Goal: Task Accomplishment & Management: Use online tool/utility

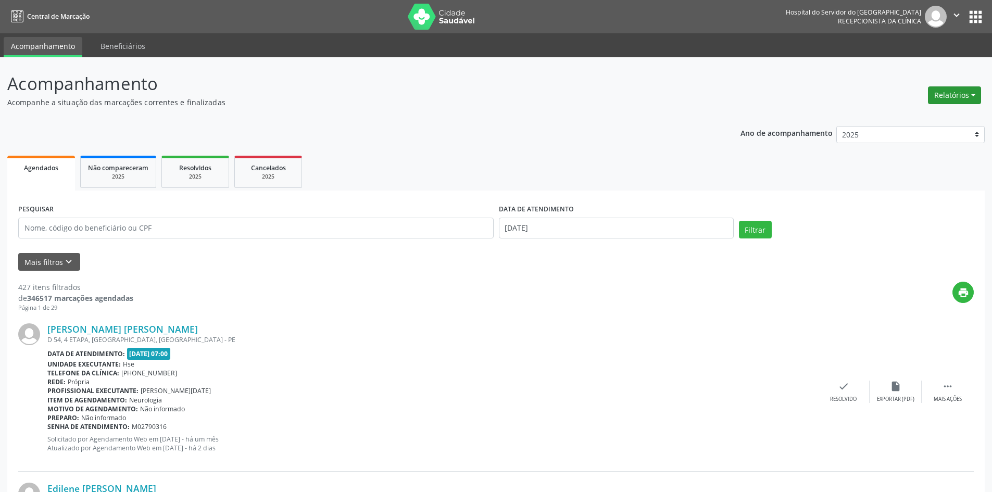
click at [947, 96] on button "Relatórios" at bounding box center [954, 95] width 53 height 18
click at [901, 118] on link "Agendamentos" at bounding box center [926, 117] width 112 height 15
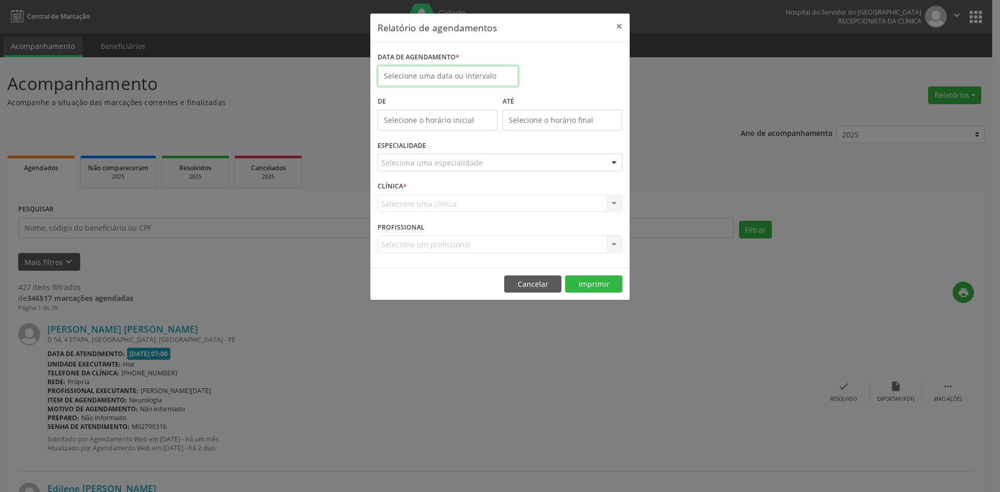
click at [423, 78] on input "text" at bounding box center [448, 76] width 141 height 21
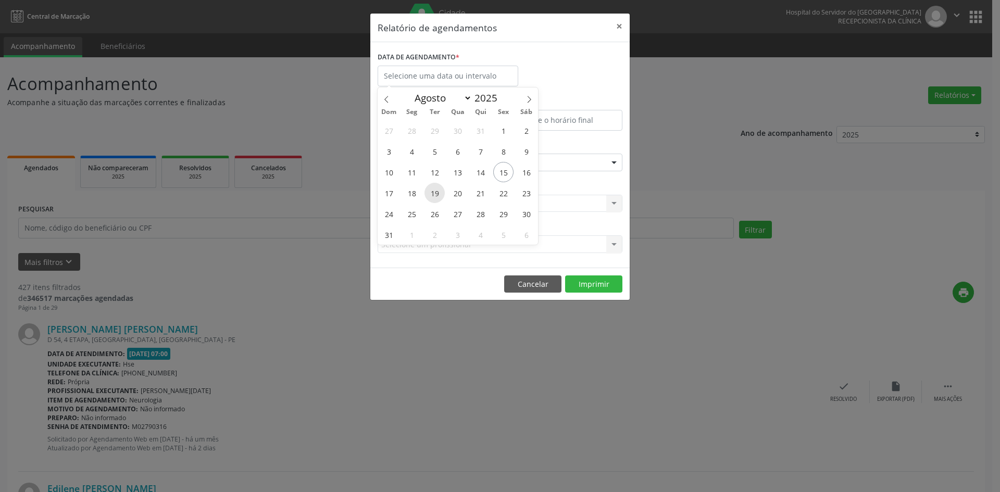
click at [430, 194] on span "19" at bounding box center [435, 193] width 20 height 20
type input "[DATE]"
click at [430, 194] on span "19" at bounding box center [435, 193] width 20 height 20
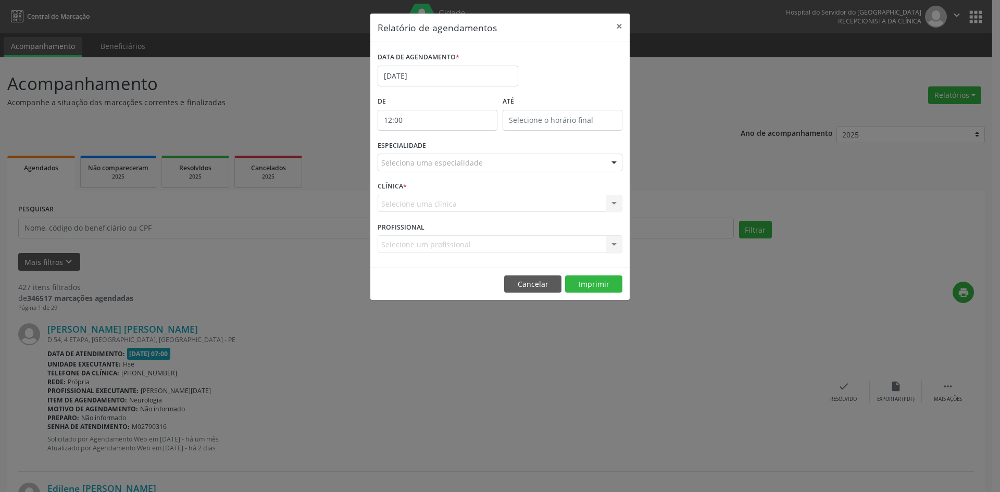
click at [440, 122] on input "12:00" at bounding box center [438, 120] width 120 height 21
click at [452, 148] on span at bounding box center [452, 148] width 7 height 10
type input "11:00"
type input "11"
click at [452, 148] on span at bounding box center [452, 148] width 7 height 10
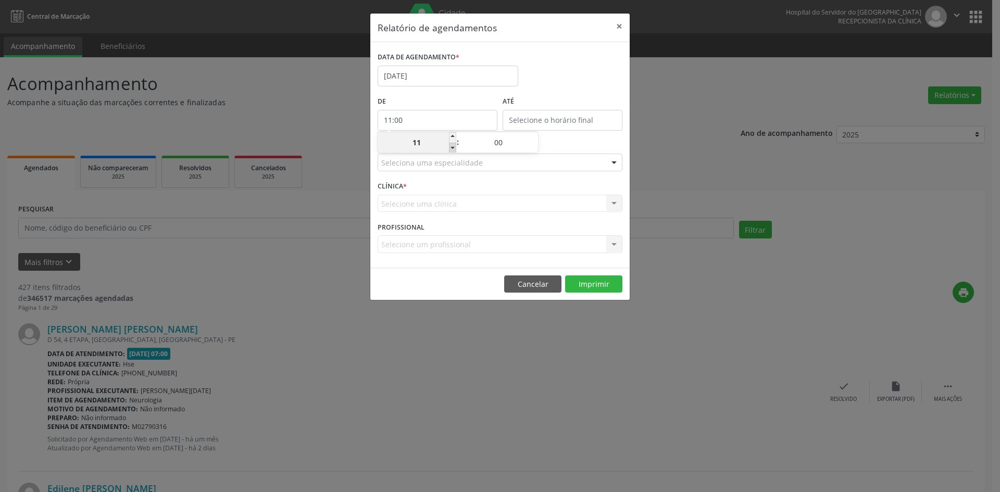
type input "10:00"
type input "10"
click at [452, 148] on span at bounding box center [452, 148] width 7 height 10
type input "09:00"
type input "09"
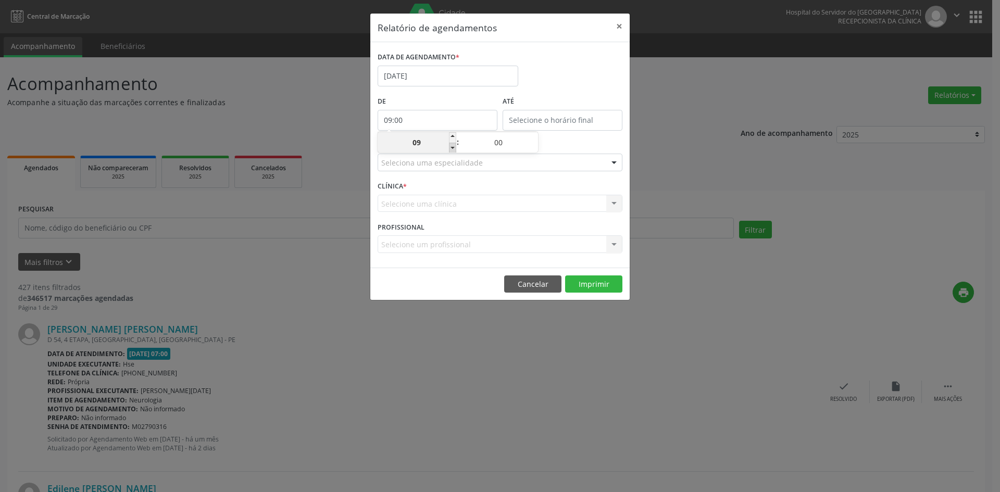
click at [452, 148] on span at bounding box center [452, 148] width 7 height 10
type input "08:00"
type input "08"
click at [452, 148] on span at bounding box center [452, 148] width 7 height 10
type input "07:00"
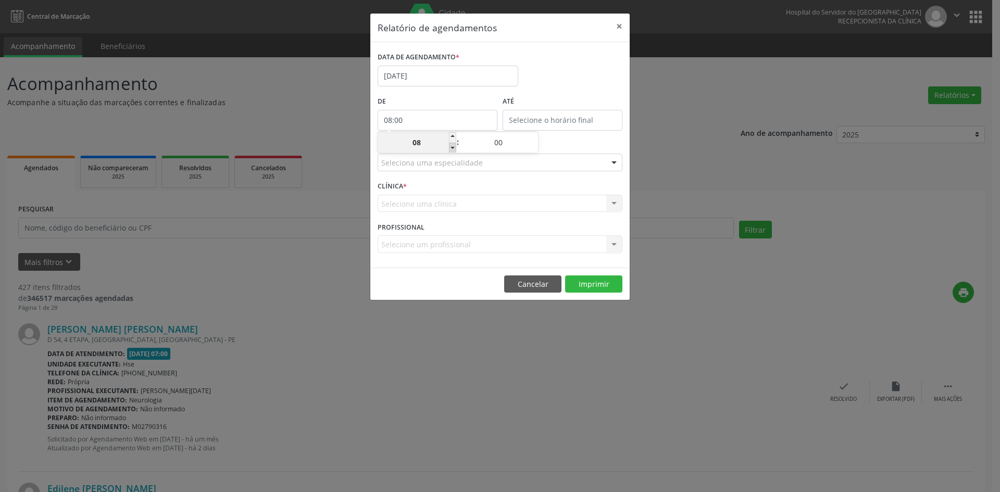
type input "07"
click at [522, 114] on input "12:00" at bounding box center [563, 120] width 120 height 21
click at [579, 138] on span at bounding box center [577, 137] width 7 height 10
type input "13:00"
type input "13"
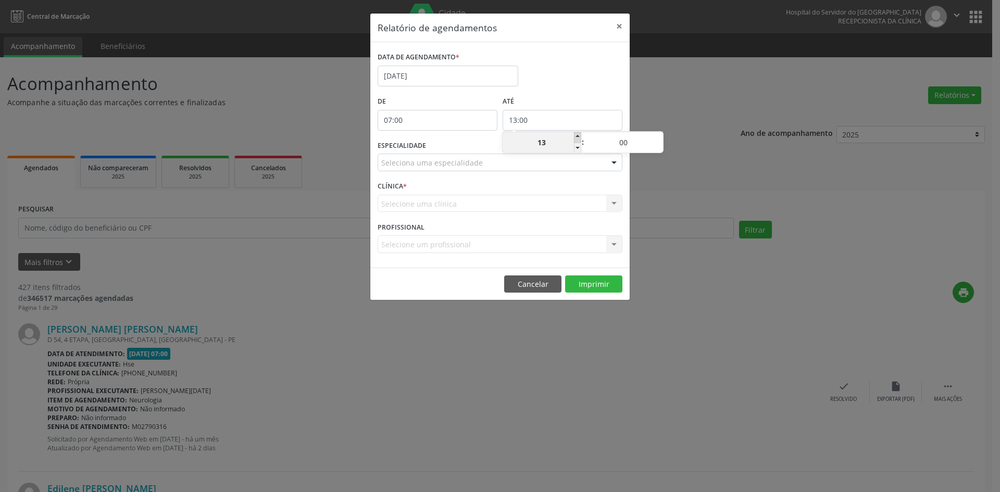
click at [579, 138] on span at bounding box center [577, 137] width 7 height 10
type input "14:00"
type input "14"
click at [579, 137] on span at bounding box center [577, 137] width 7 height 10
type input "15:00"
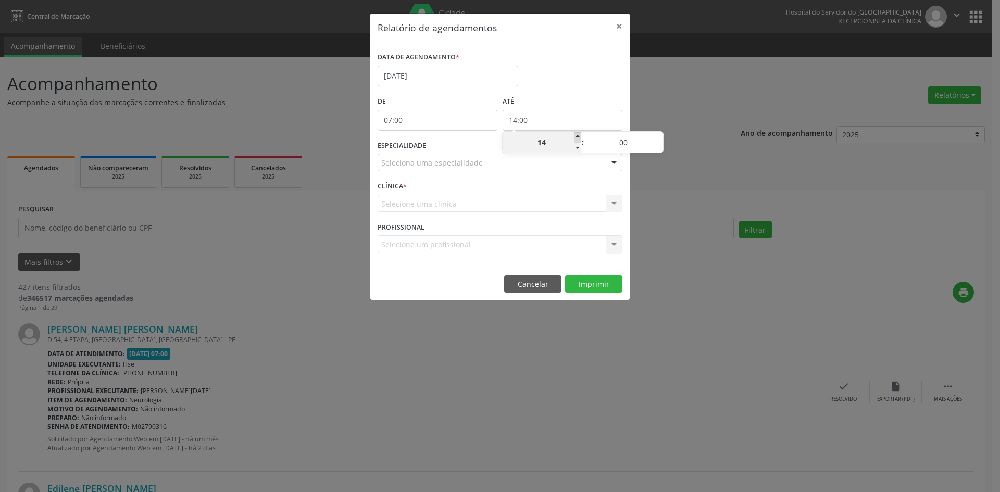
type input "15"
click at [579, 137] on span at bounding box center [577, 137] width 7 height 10
type input "16:00"
type input "16"
click at [579, 137] on span at bounding box center [577, 137] width 7 height 10
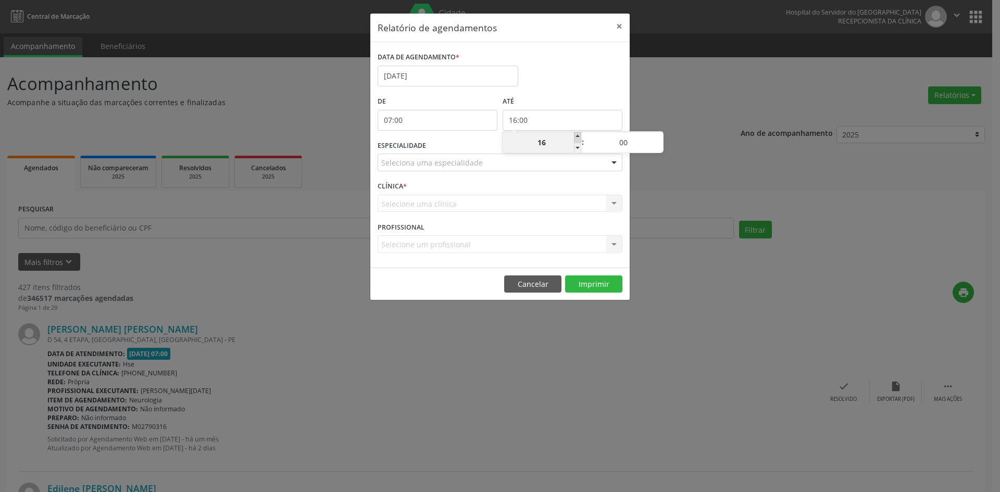
type input "17:00"
type input "17"
click at [579, 137] on span at bounding box center [577, 137] width 7 height 10
type input "18:00"
type input "18"
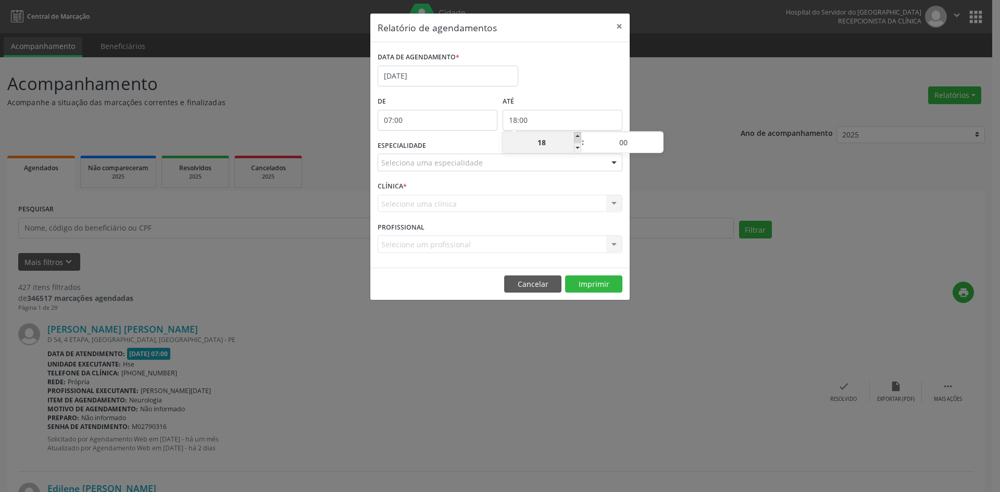
click at [579, 137] on span at bounding box center [577, 137] width 7 height 10
type input "19:00"
type input "19"
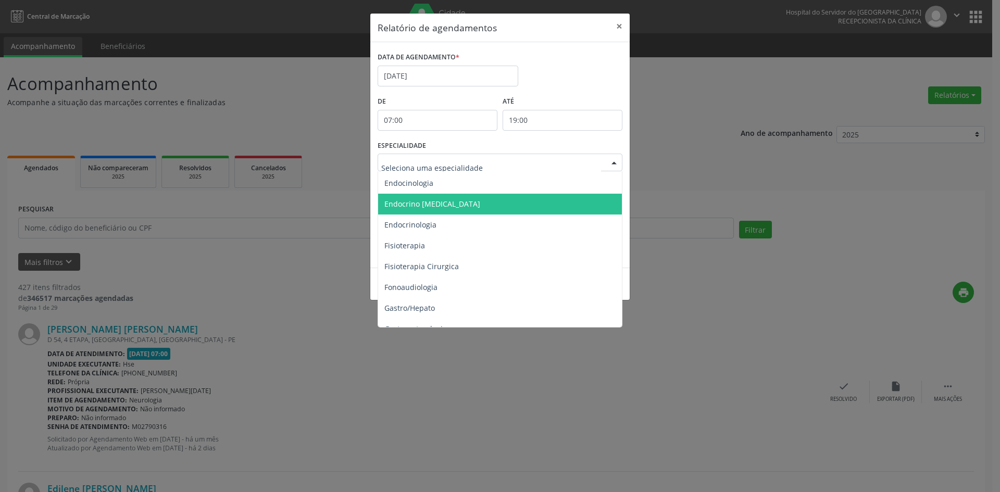
scroll to position [469, 0]
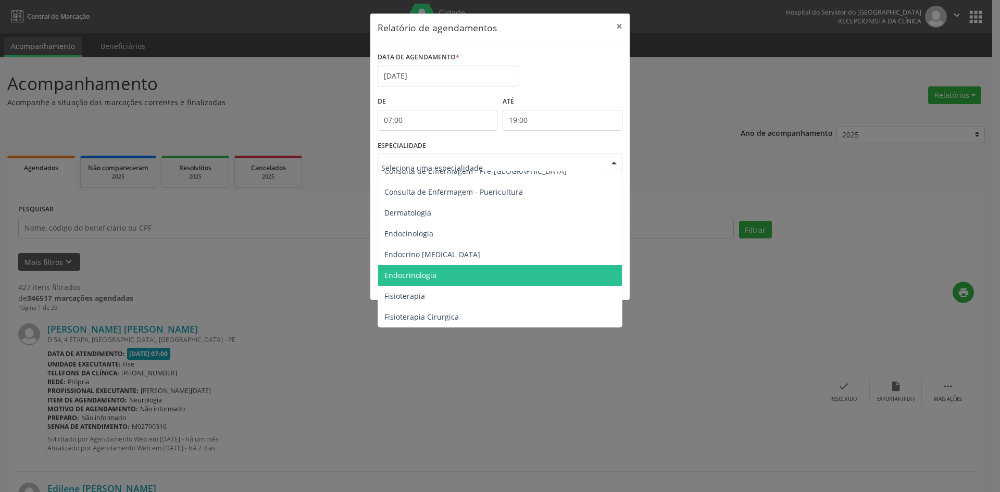
click at [425, 276] on span "Endocrinologia" at bounding box center [410, 275] width 52 height 10
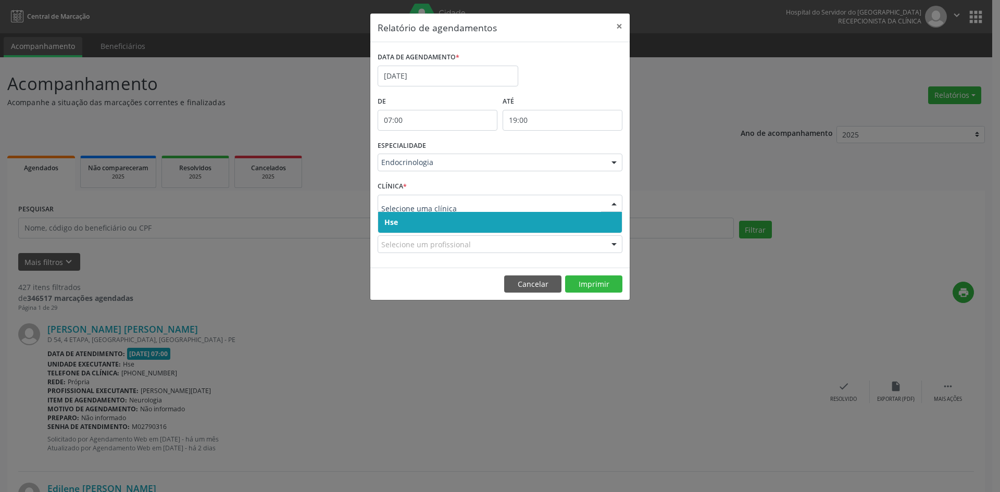
click at [392, 220] on span "Hse" at bounding box center [391, 222] width 14 height 10
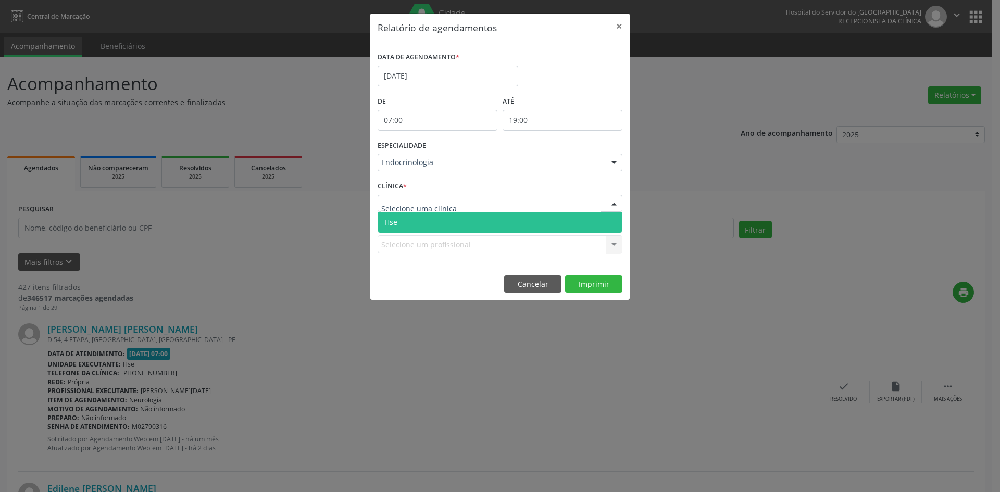
click at [394, 222] on span "Hse" at bounding box center [390, 222] width 13 height 10
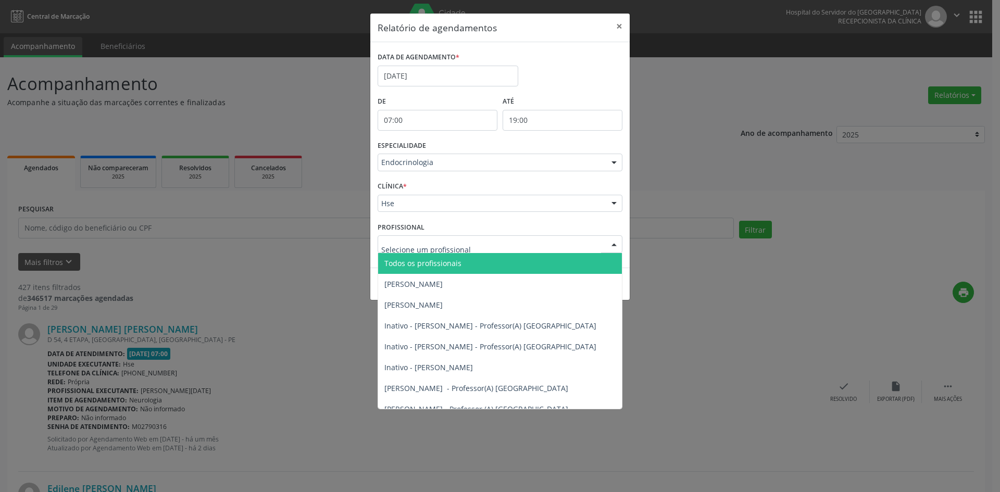
click at [398, 267] on span "Todos os profissionais" at bounding box center [422, 263] width 77 height 10
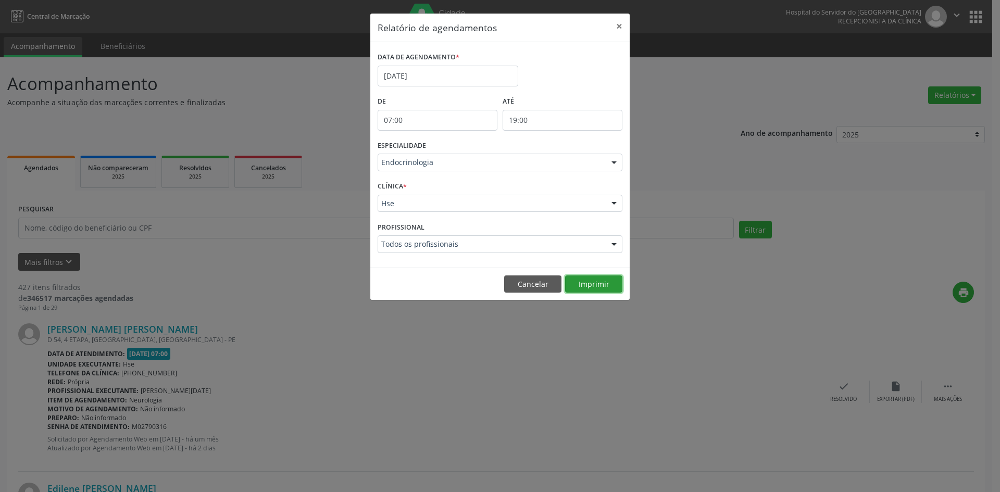
click at [587, 281] on button "Imprimir" at bounding box center [593, 285] width 57 height 18
